Goal: Information Seeking & Learning: Learn about a topic

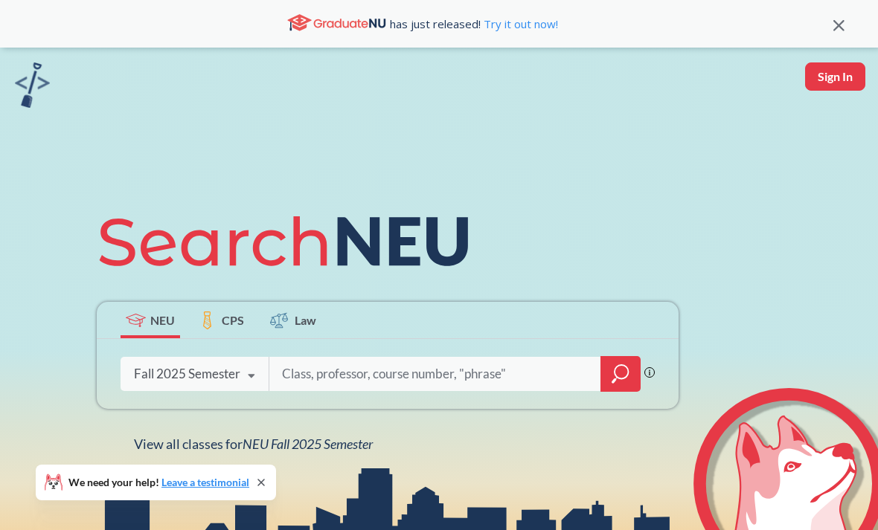
click at [307, 452] on span "NEU Fall 2025 Semester" at bounding box center [308, 444] width 130 height 16
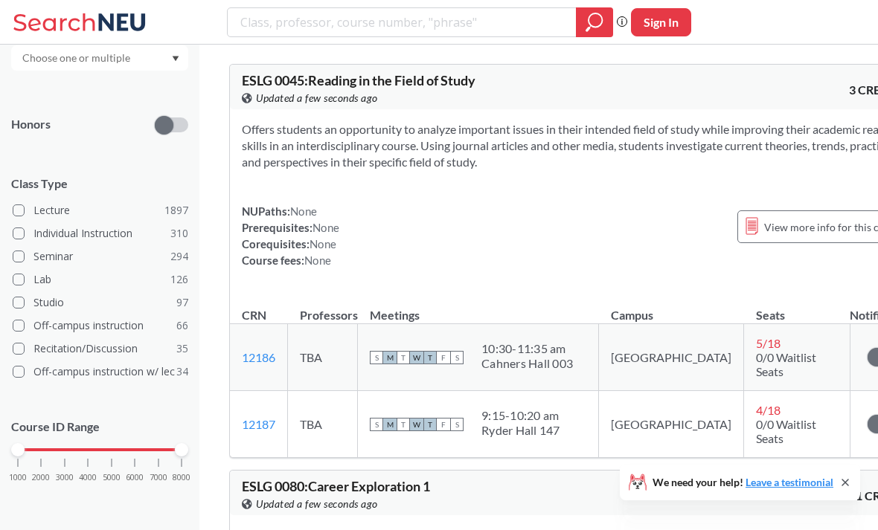
click at [63, 454] on div "1000 2000 3000 4000 5000 6000 7000 8000" at bounding box center [100, 450] width 164 height 10
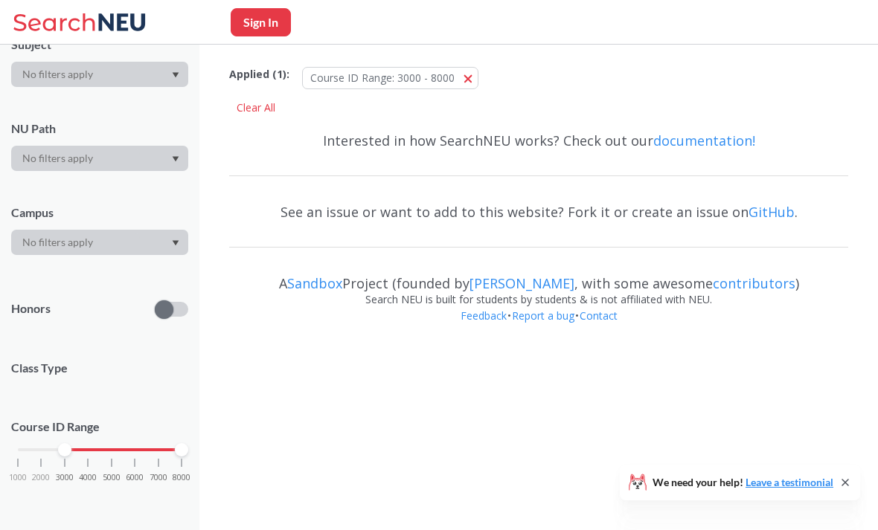
scroll to position [165, 0]
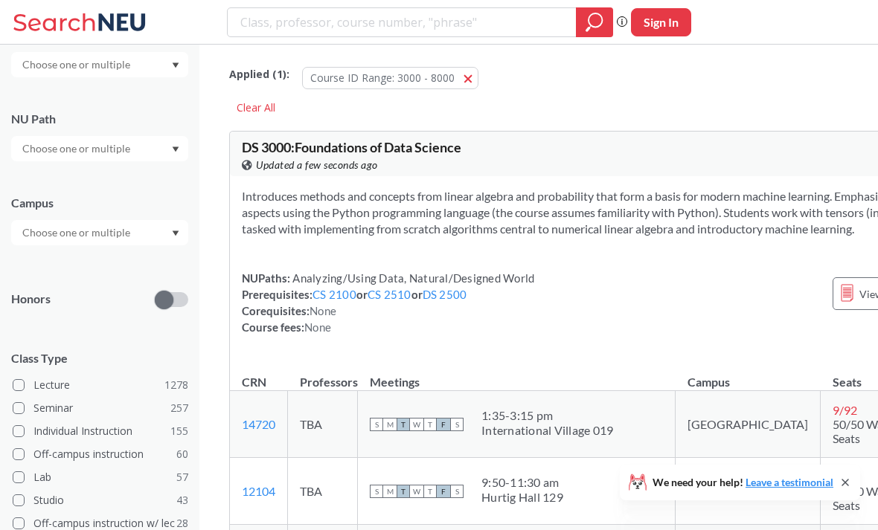
click at [68, 147] on input "text" at bounding box center [77, 149] width 125 height 18
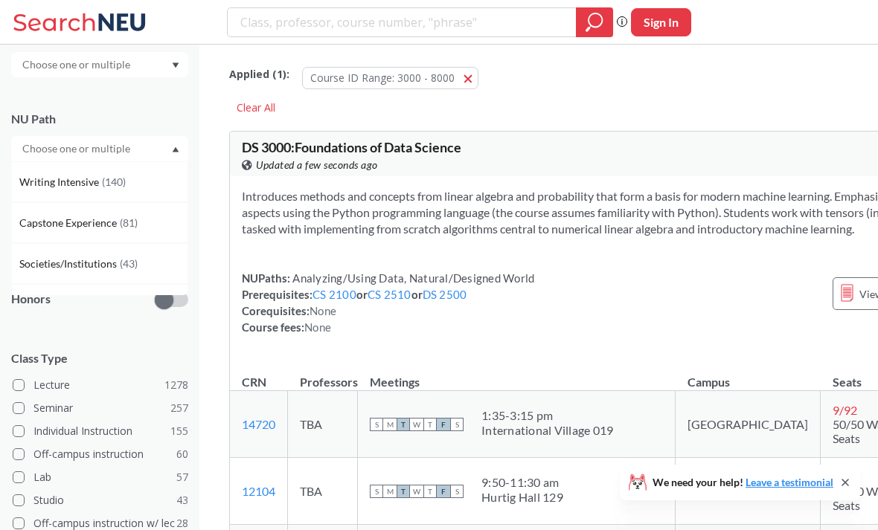
click at [46, 62] on input "text" at bounding box center [77, 65] width 125 height 18
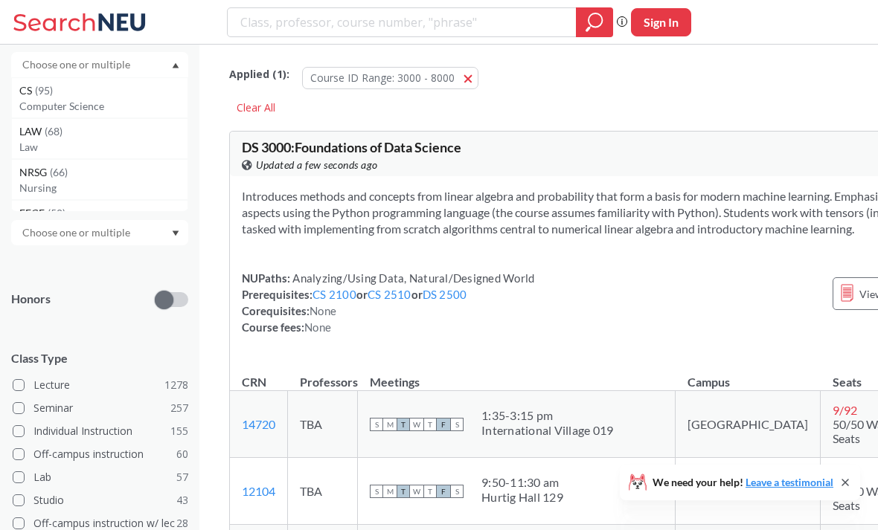
scroll to position [127, 0]
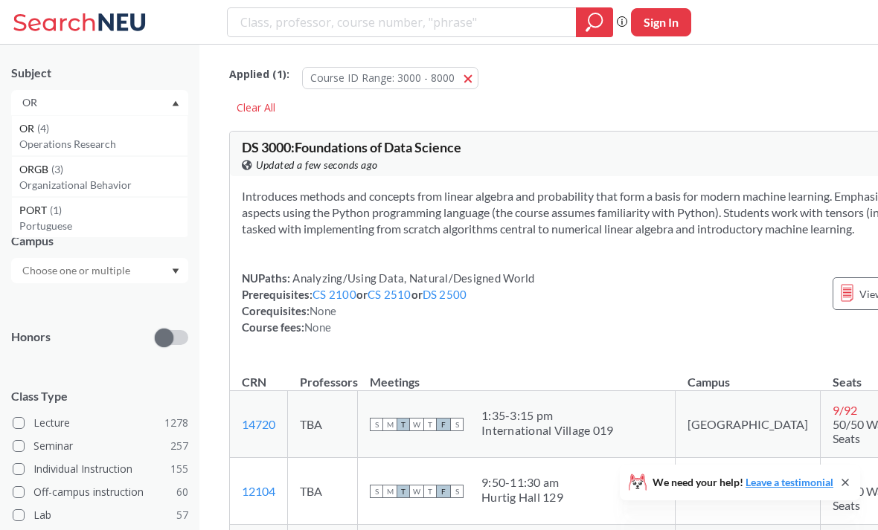
type input "OR"
click at [45, 137] on div "OR ( 4 )" at bounding box center [103, 129] width 168 height 16
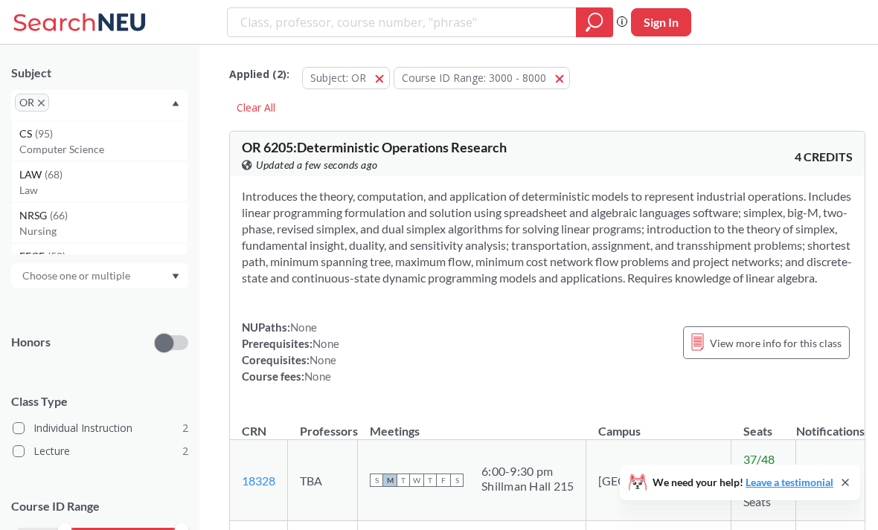
click at [71, 101] on input "text" at bounding box center [75, 108] width 44 height 18
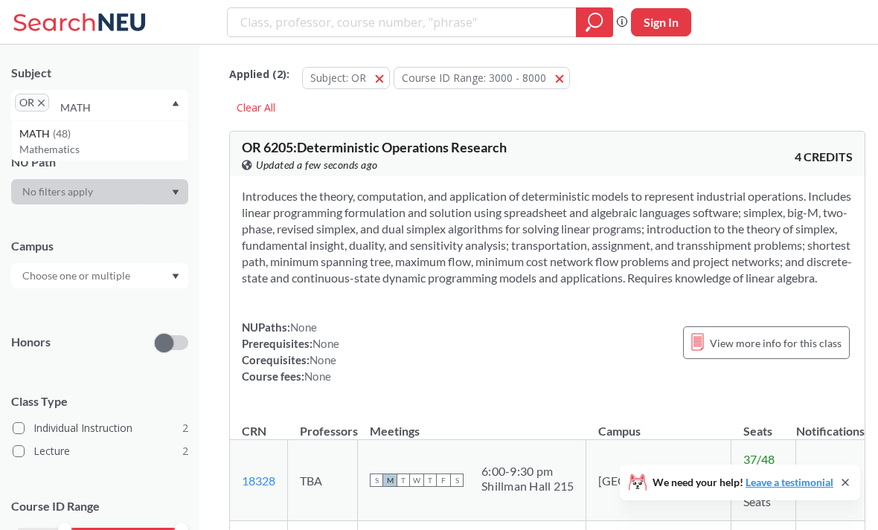
type input "MATH"
click at [30, 137] on span "MATH" at bounding box center [35, 134] width 33 height 16
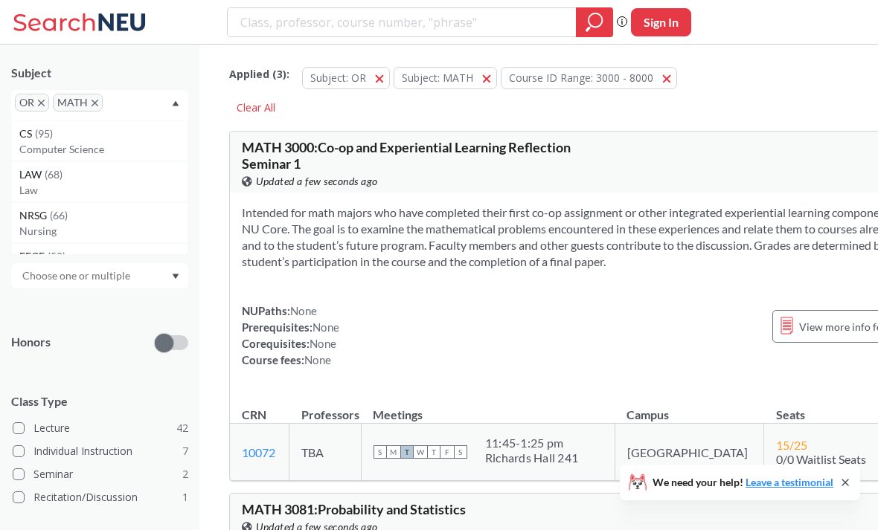
click at [119, 114] on input "text" at bounding box center [128, 108] width 44 height 18
type input "IE"
click at [34, 138] on span "( 42 )" at bounding box center [40, 133] width 18 height 13
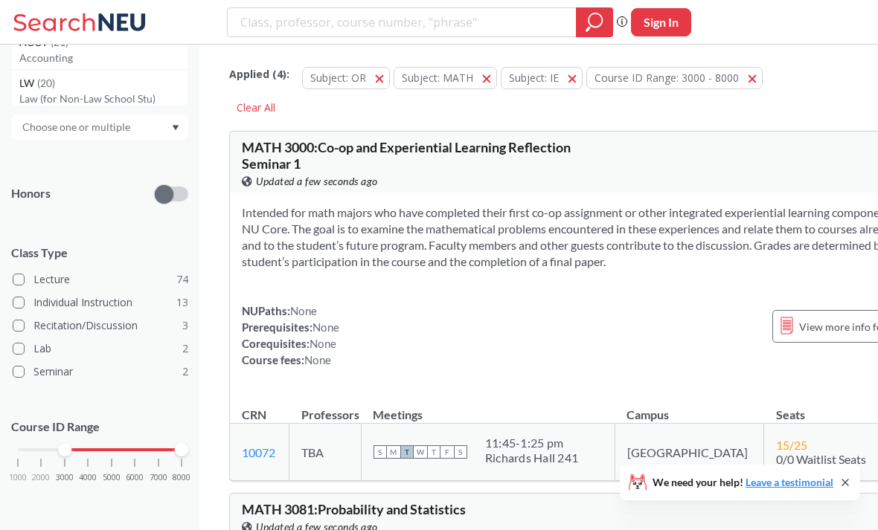
scroll to position [303, 0]
click at [92, 449] on div "1000 2000 3000 4000 5000 6000 7000 8000" at bounding box center [100, 450] width 164 height 10
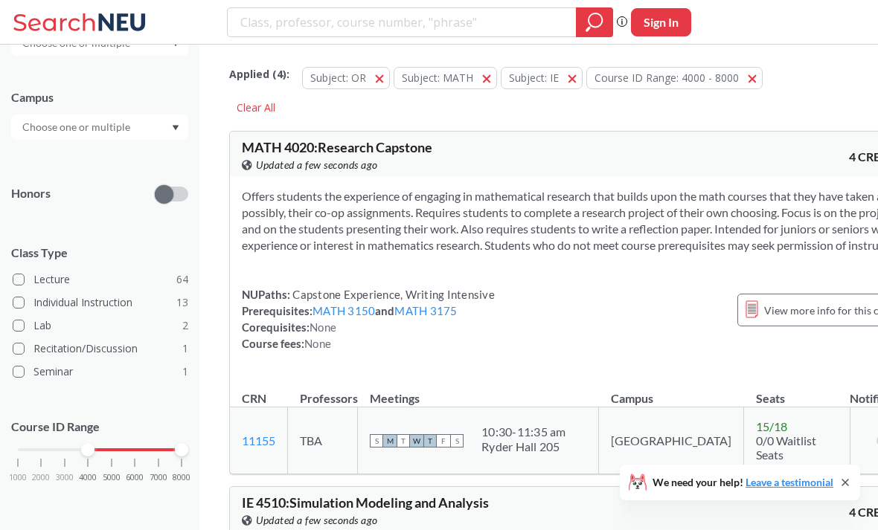
scroll to position [303, 0]
click at [112, 452] on div "1000 2000 3000 4000 5000 6000 7000 8000" at bounding box center [100, 450] width 164 height 10
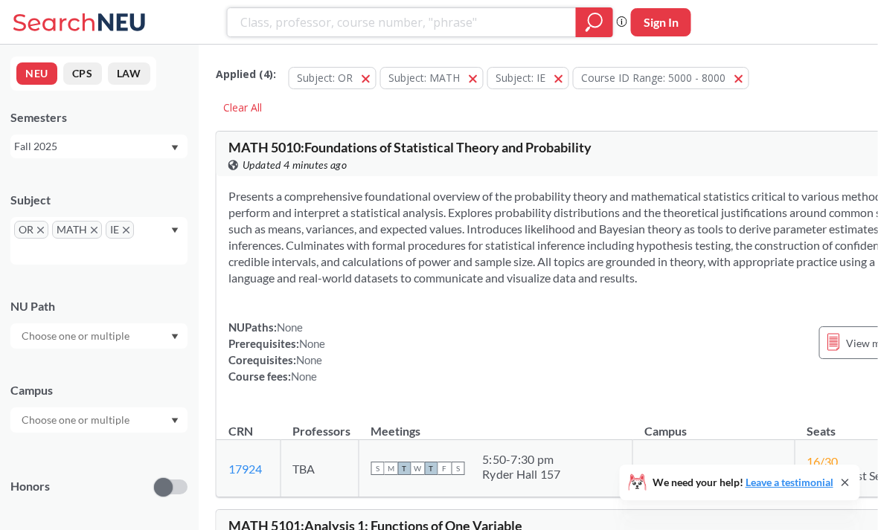
scroll to position [0, 14]
